Goal: Check status

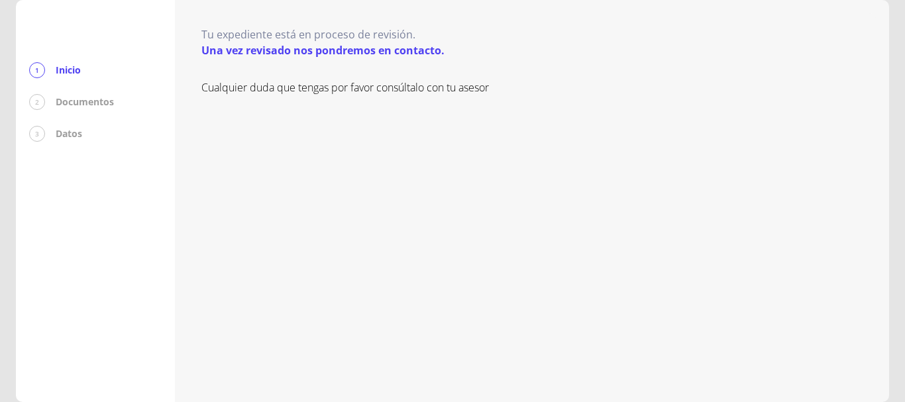
click at [85, 103] on p "Documentos" at bounding box center [85, 101] width 58 height 13
click at [38, 109] on div "2" at bounding box center [37, 102] width 16 height 16
click at [62, 71] on p "Inicio" at bounding box center [68, 70] width 25 height 13
click at [38, 71] on div "1" at bounding box center [37, 70] width 16 height 16
click at [234, 58] on div "Tu expediente está en proceso de revisión. Una vez revisado nos pondremos en co…" at bounding box center [531, 200] width 661 height 349
